Goal: Task Accomplishment & Management: Use online tool/utility

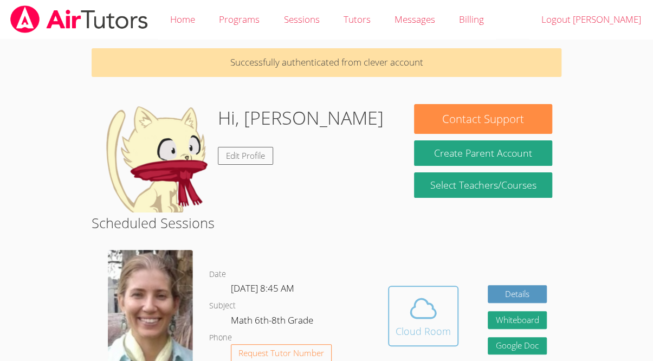
click at [420, 308] on icon at bounding box center [423, 308] width 30 height 30
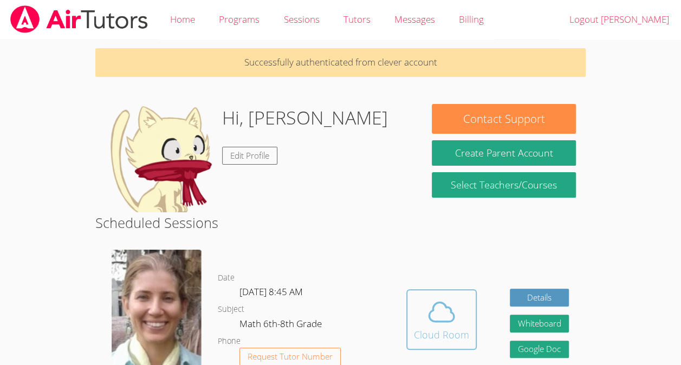
click at [437, 335] on div "Cloud Room" at bounding box center [441, 334] width 55 height 15
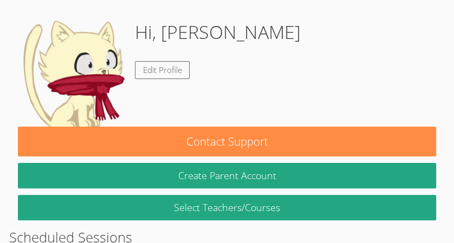
scroll to position [88, 0]
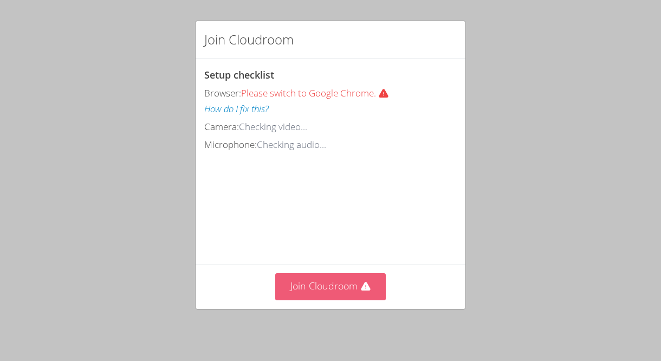
click at [354, 297] on button "Join Cloudroom" at bounding box center [330, 286] width 111 height 27
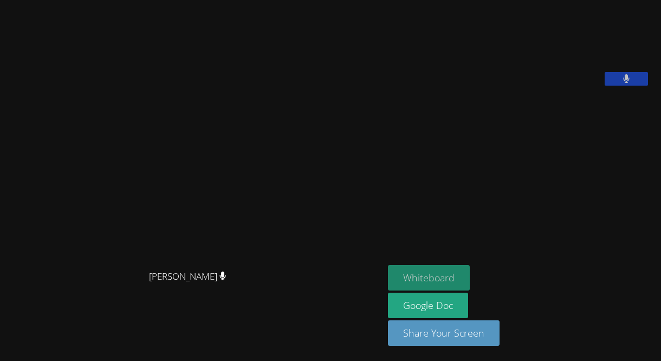
click at [444, 280] on button "Whiteboard" at bounding box center [429, 277] width 82 height 25
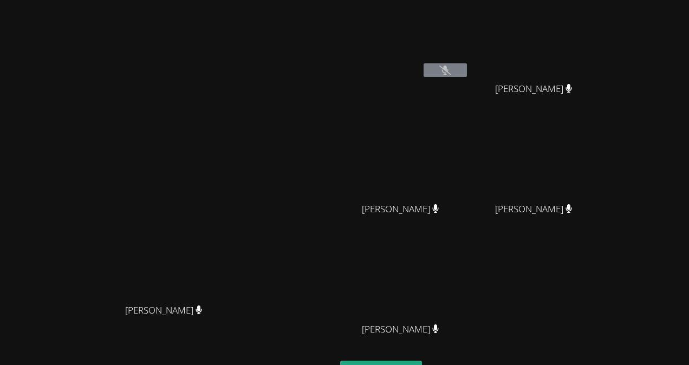
click at [467, 72] on button at bounding box center [445, 70] width 43 height 14
click at [451, 67] on icon at bounding box center [444, 70] width 11 height 9
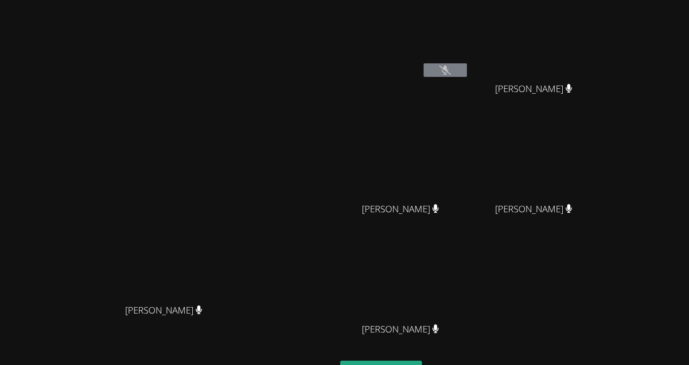
click at [451, 67] on icon at bounding box center [444, 70] width 11 height 9
click at [467, 71] on button at bounding box center [445, 70] width 43 height 14
click at [469, 171] on video at bounding box center [404, 161] width 129 height 73
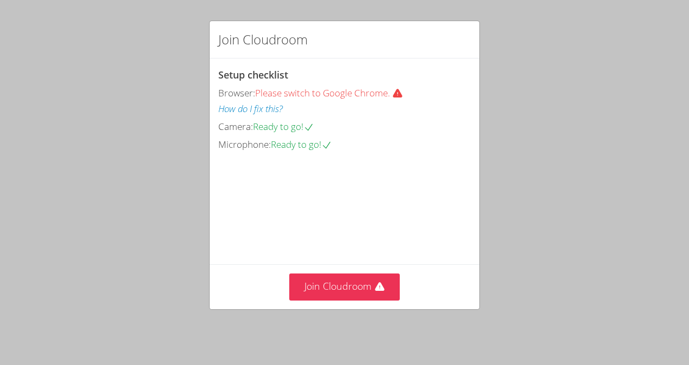
drag, startPoint x: 350, startPoint y: 282, endPoint x: 317, endPoint y: 307, distance: 41.0
click at [346, 284] on button "Join Cloudroom" at bounding box center [344, 287] width 111 height 27
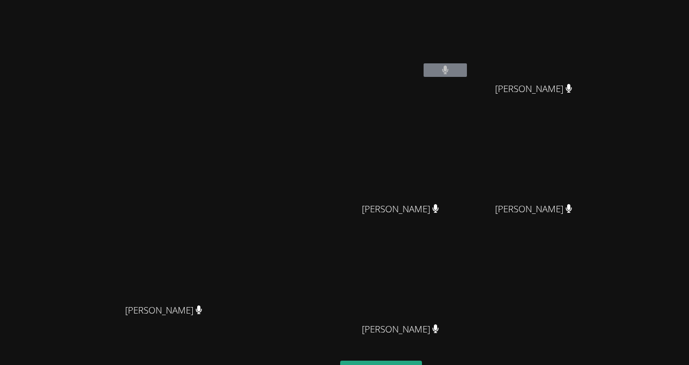
drag, startPoint x: 403, startPoint y: 3, endPoint x: 373, endPoint y: 33, distance: 42.1
click at [332, 33] on div "Diana Andrade Diana Andrade" at bounding box center [167, 228] width 327 height 448
click at [249, 174] on video at bounding box center [168, 206] width 163 height 184
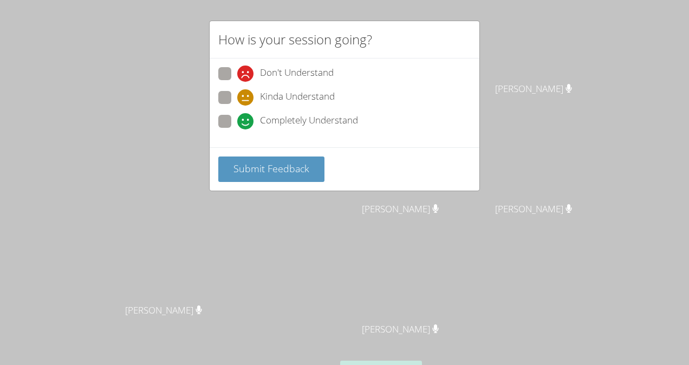
click at [232, 148] on div "Submit Feedback" at bounding box center [345, 168] width 270 height 43
click at [237, 129] on span at bounding box center [237, 129] width 0 height 0
click at [237, 120] on input "Completely Understand" at bounding box center [241, 119] width 9 height 9
radio input "true"
click at [254, 171] on span "Submit Feedback" at bounding box center [271, 168] width 76 height 13
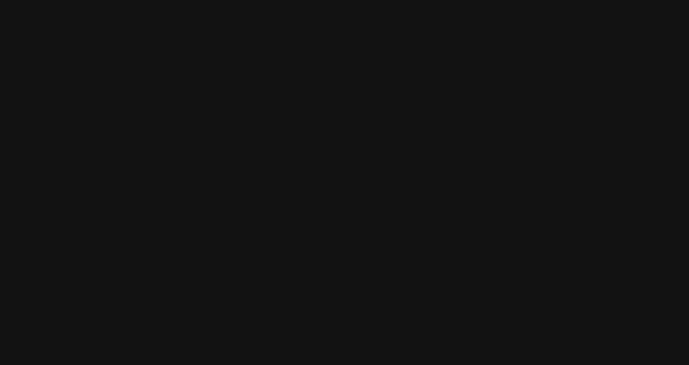
scroll to position [2, 0]
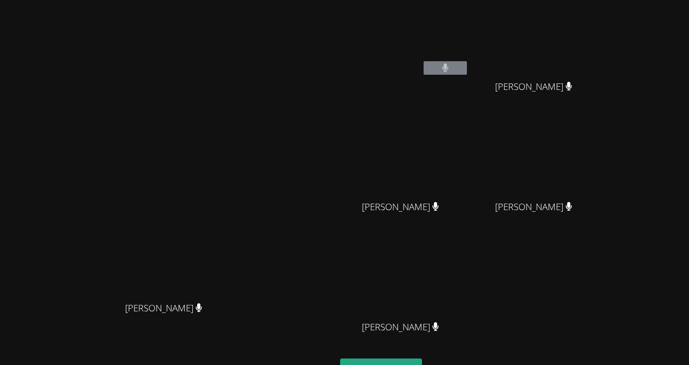
click at [202, 224] on video at bounding box center [168, 204] width 163 height 184
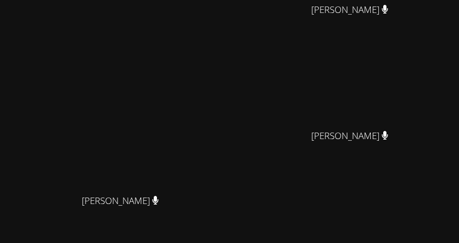
scroll to position [0, 0]
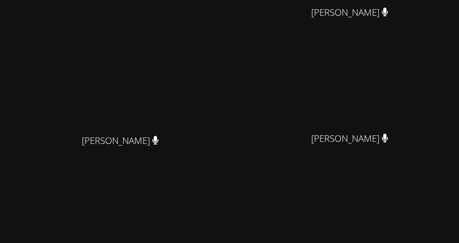
scroll to position [137, 0]
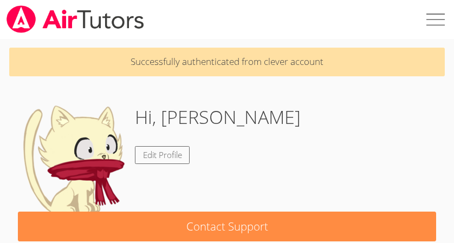
scroll to position [273, 0]
